Goal: Navigation & Orientation: Find specific page/section

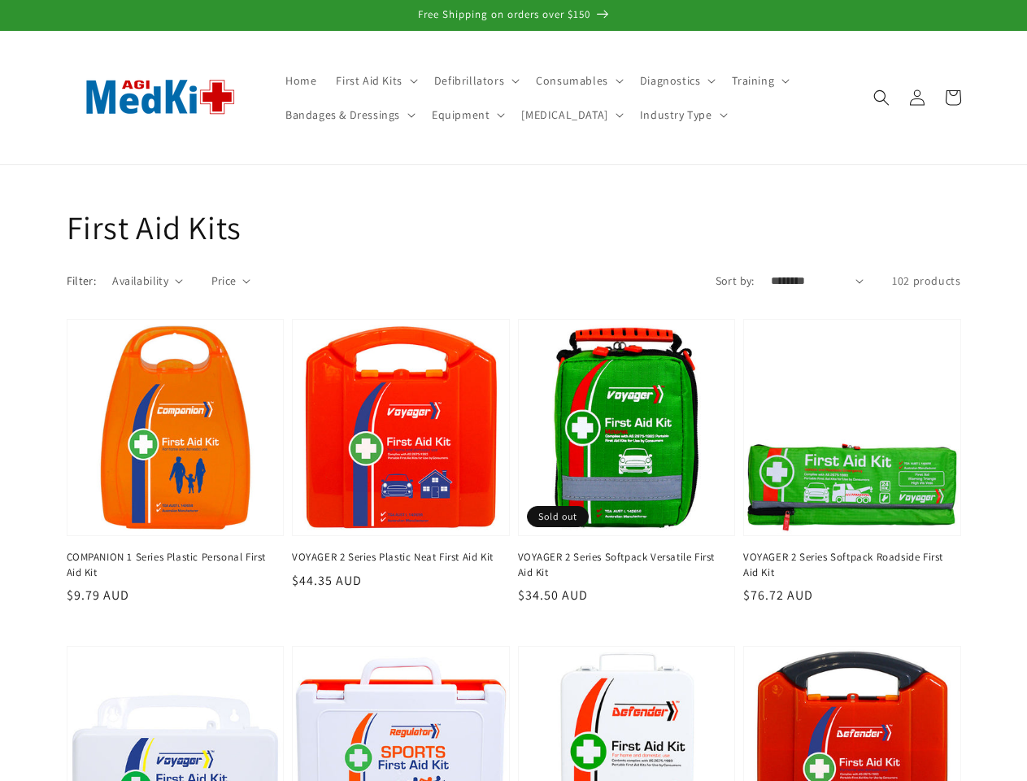
click at [373, 81] on span "First Aid Kits" at bounding box center [369, 80] width 66 height 15
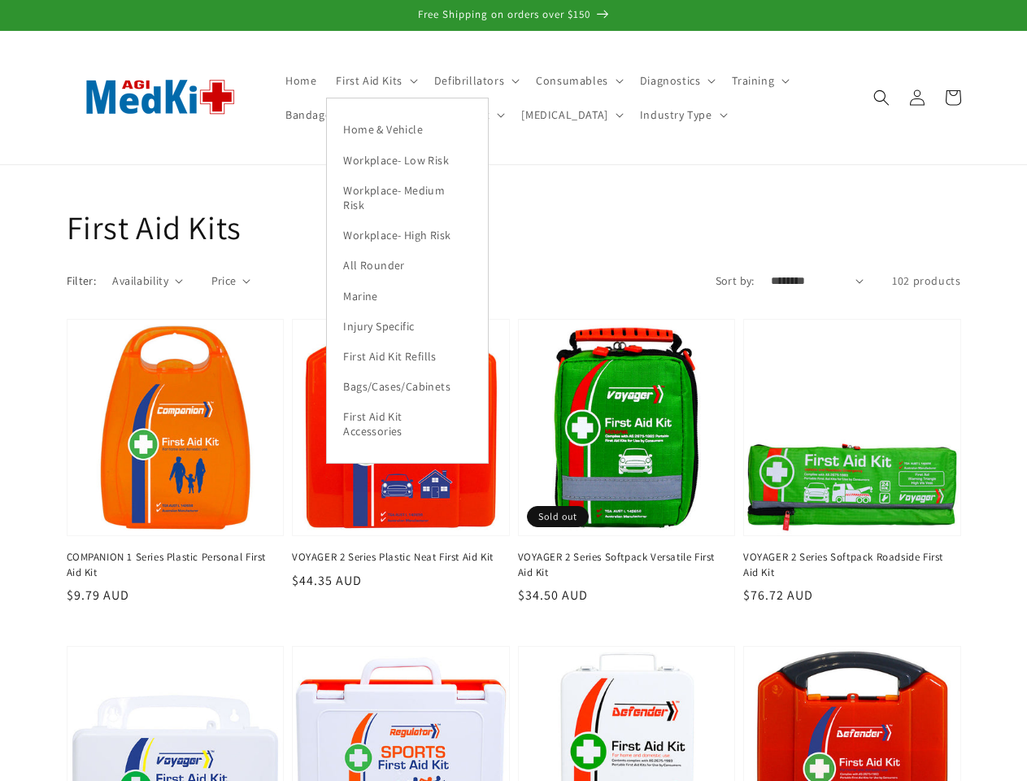
click at [472, 81] on span "Defibrillators" at bounding box center [469, 80] width 70 height 15
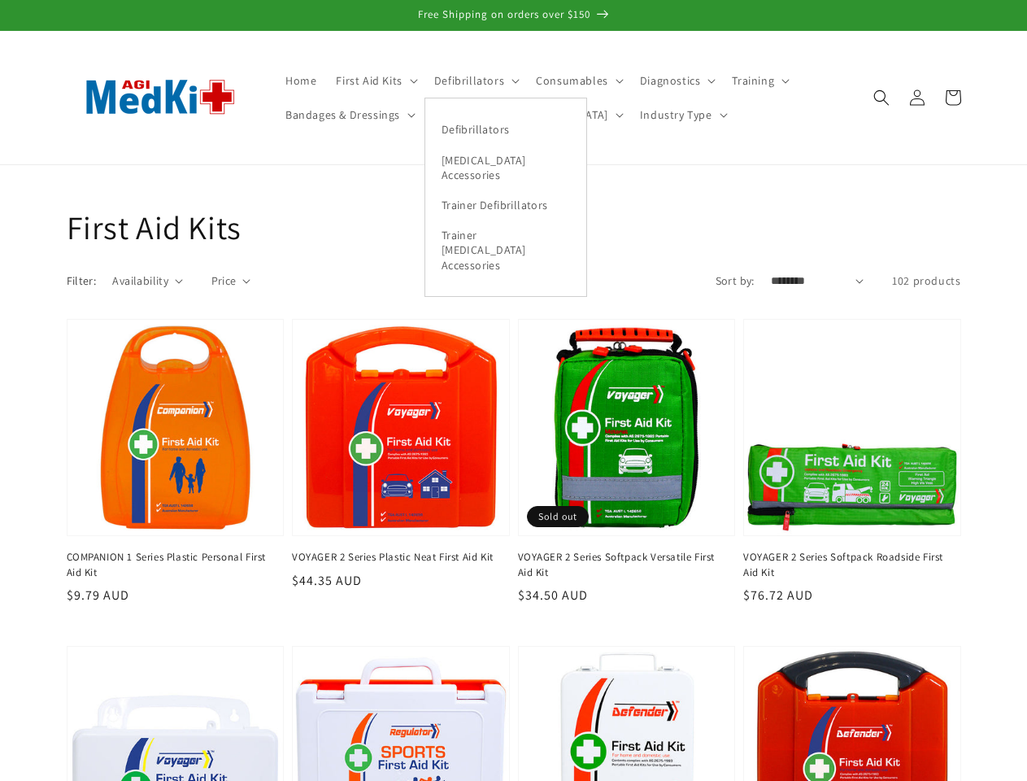
click at [573, 81] on span "Consumables" at bounding box center [572, 80] width 72 height 15
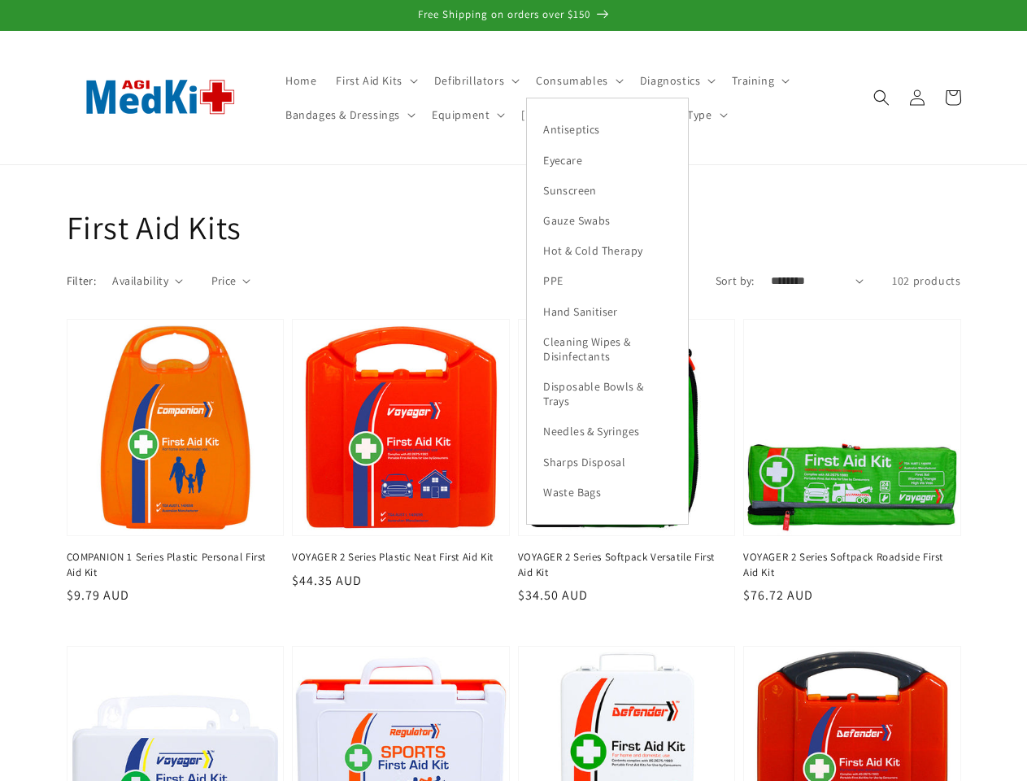
click at [669, 81] on span "Diagnostics" at bounding box center [670, 80] width 61 height 15
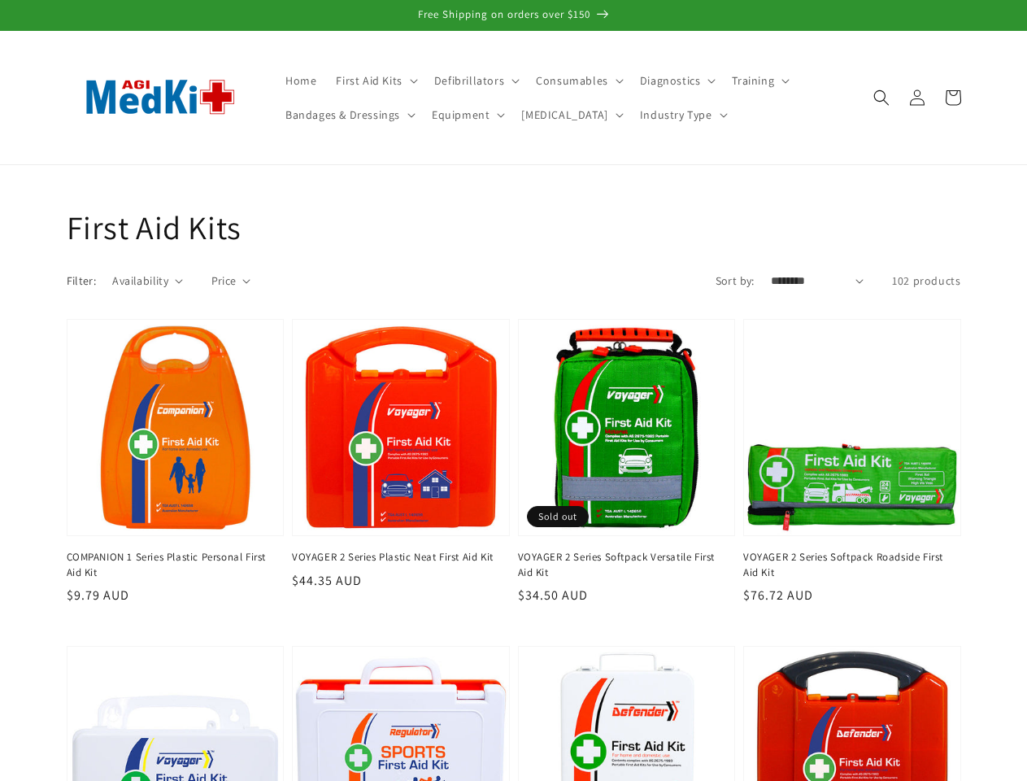
click at [752, 81] on span "Training" at bounding box center [753, 80] width 42 height 15
click at [348, 115] on span "Bandages & Dressings" at bounding box center [342, 114] width 115 height 15
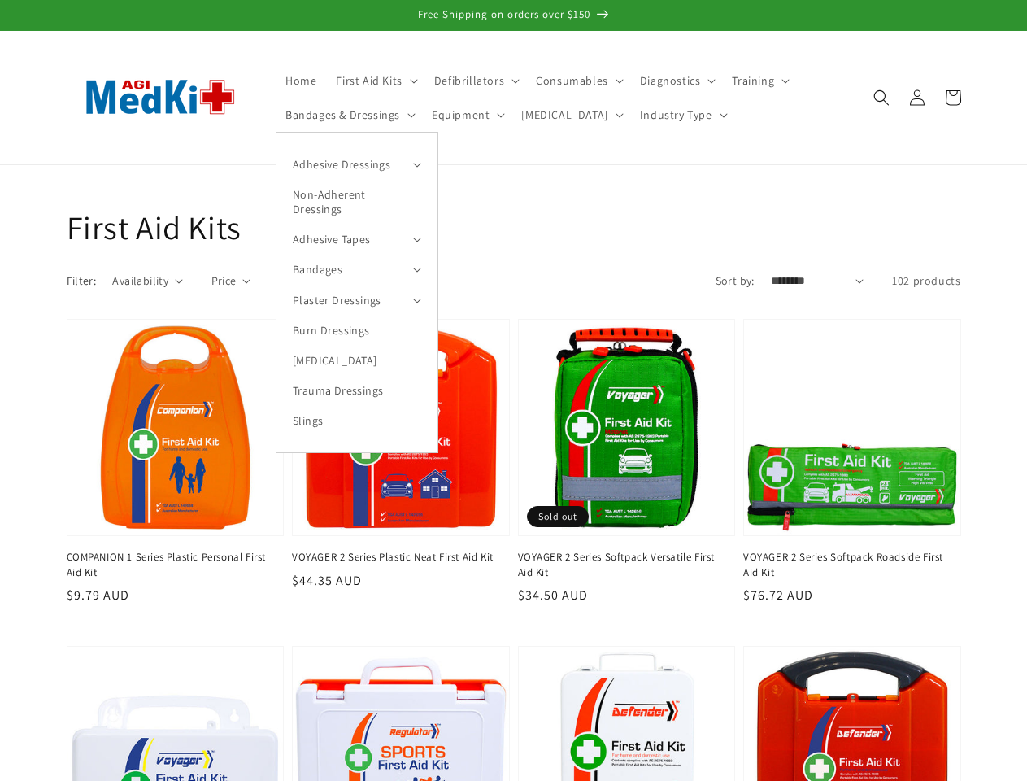
click at [357, 163] on summary "Adhesive Dressings" at bounding box center [357, 164] width 161 height 30
click at [464, 115] on span "Equipment" at bounding box center [461, 114] width 58 height 15
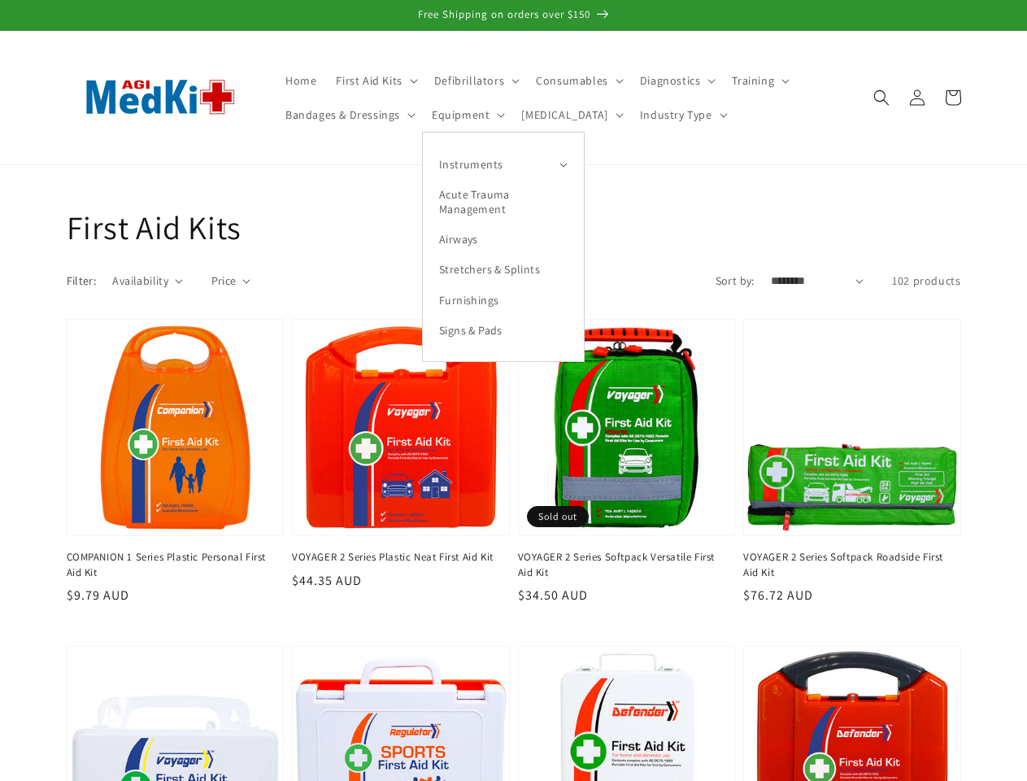
click at [502, 163] on summary "Instruments" at bounding box center [503, 164] width 161 height 30
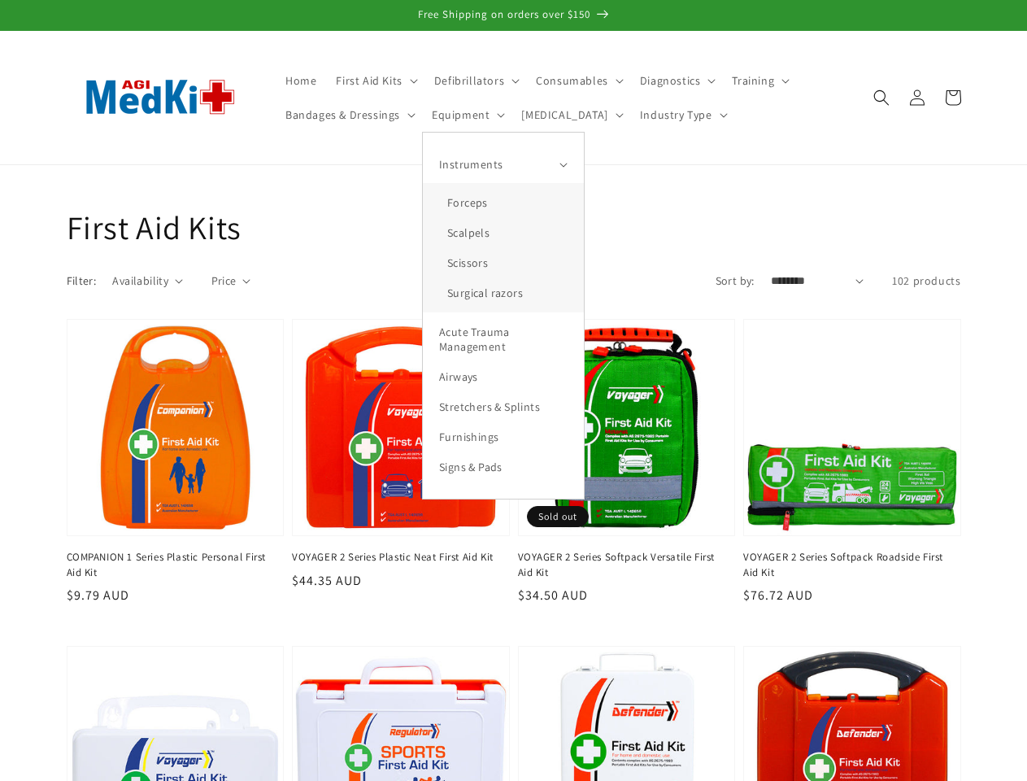
click at [547, 115] on span "[MEDICAL_DATA]" at bounding box center [564, 114] width 86 height 15
